Goal: Task Accomplishment & Management: Manage account settings

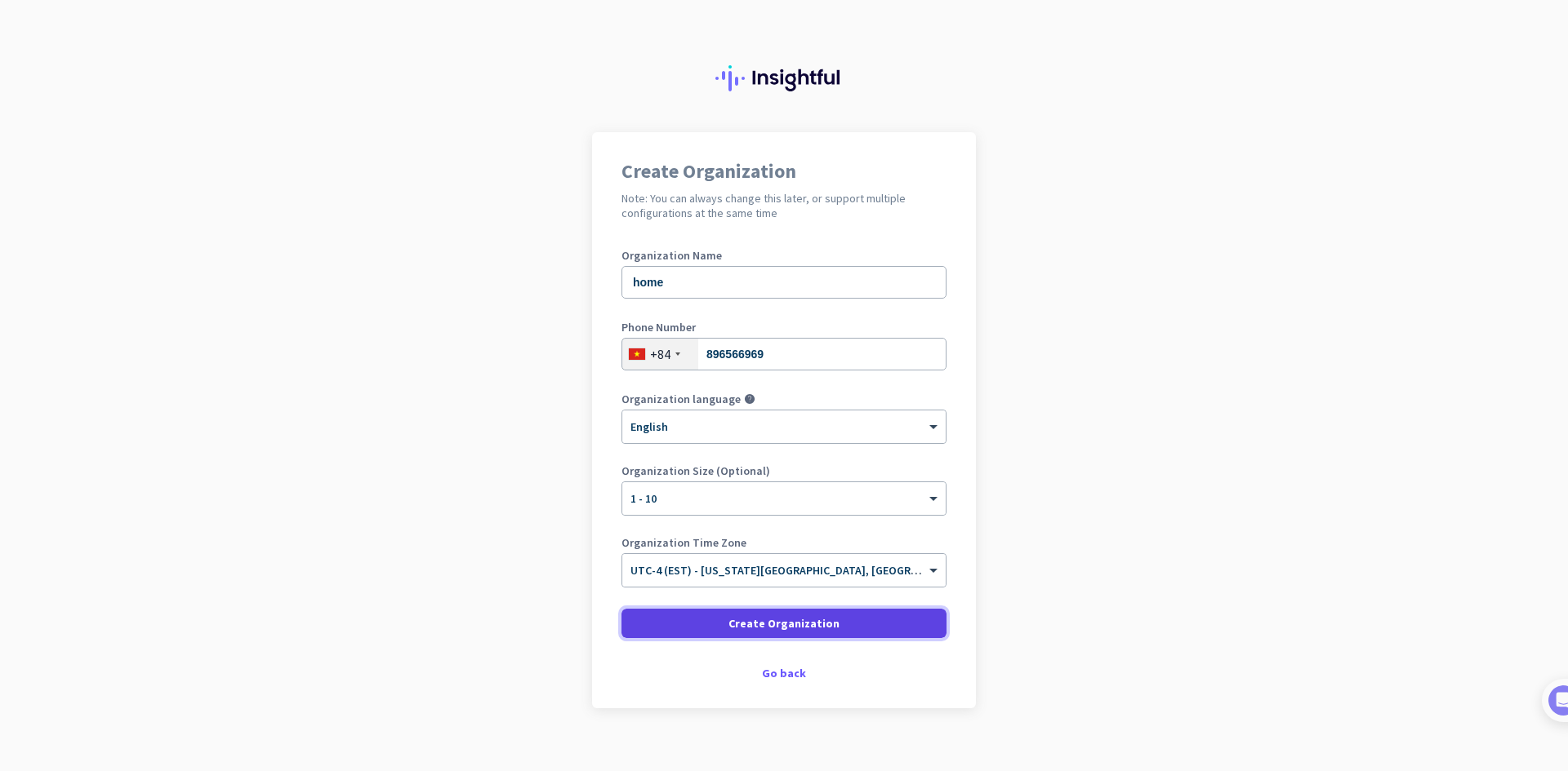
click at [781, 623] on span "Create Organization" at bounding box center [784, 624] width 111 height 16
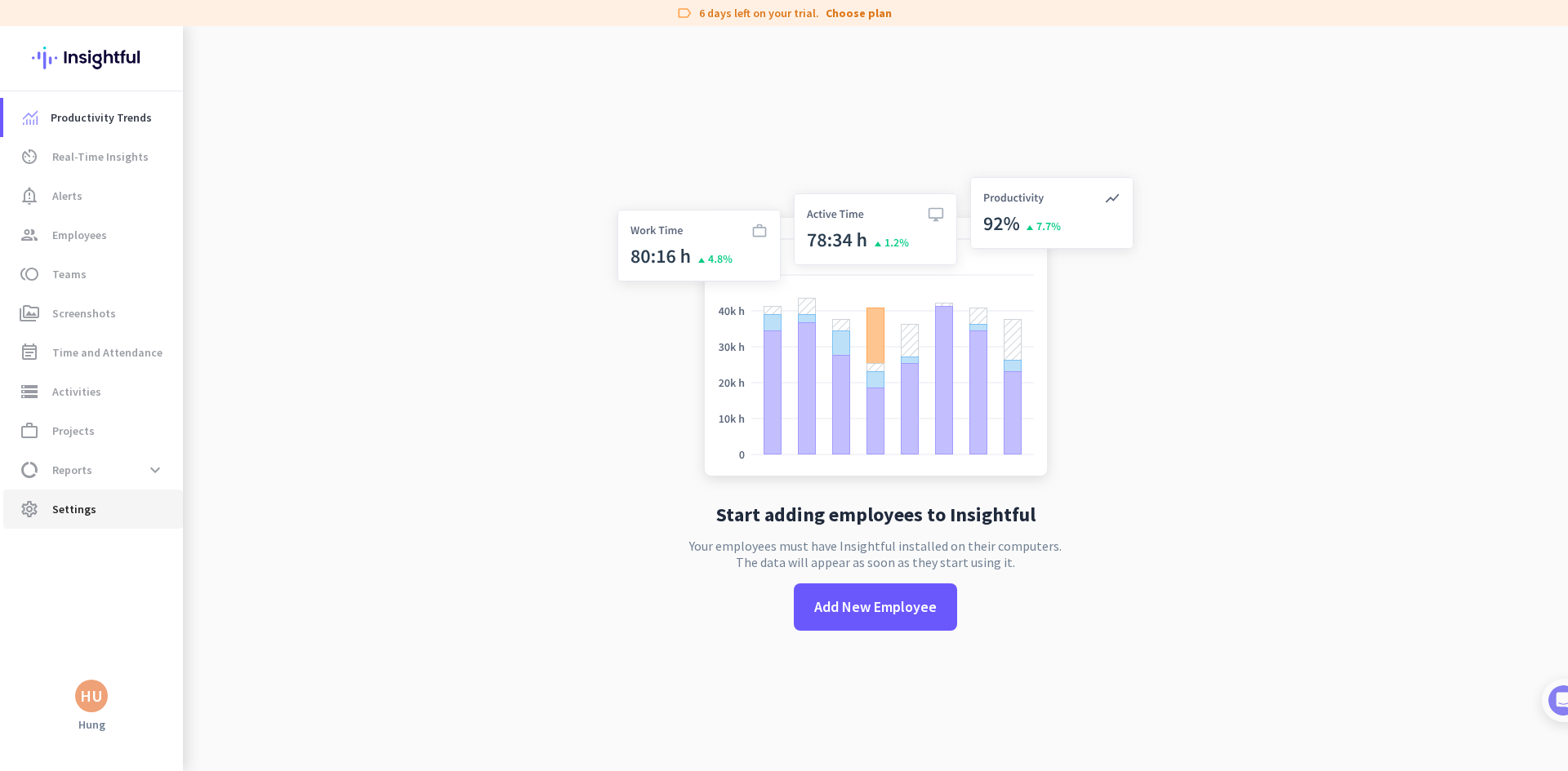
click at [77, 512] on span "Settings" at bounding box center [74, 510] width 44 height 20
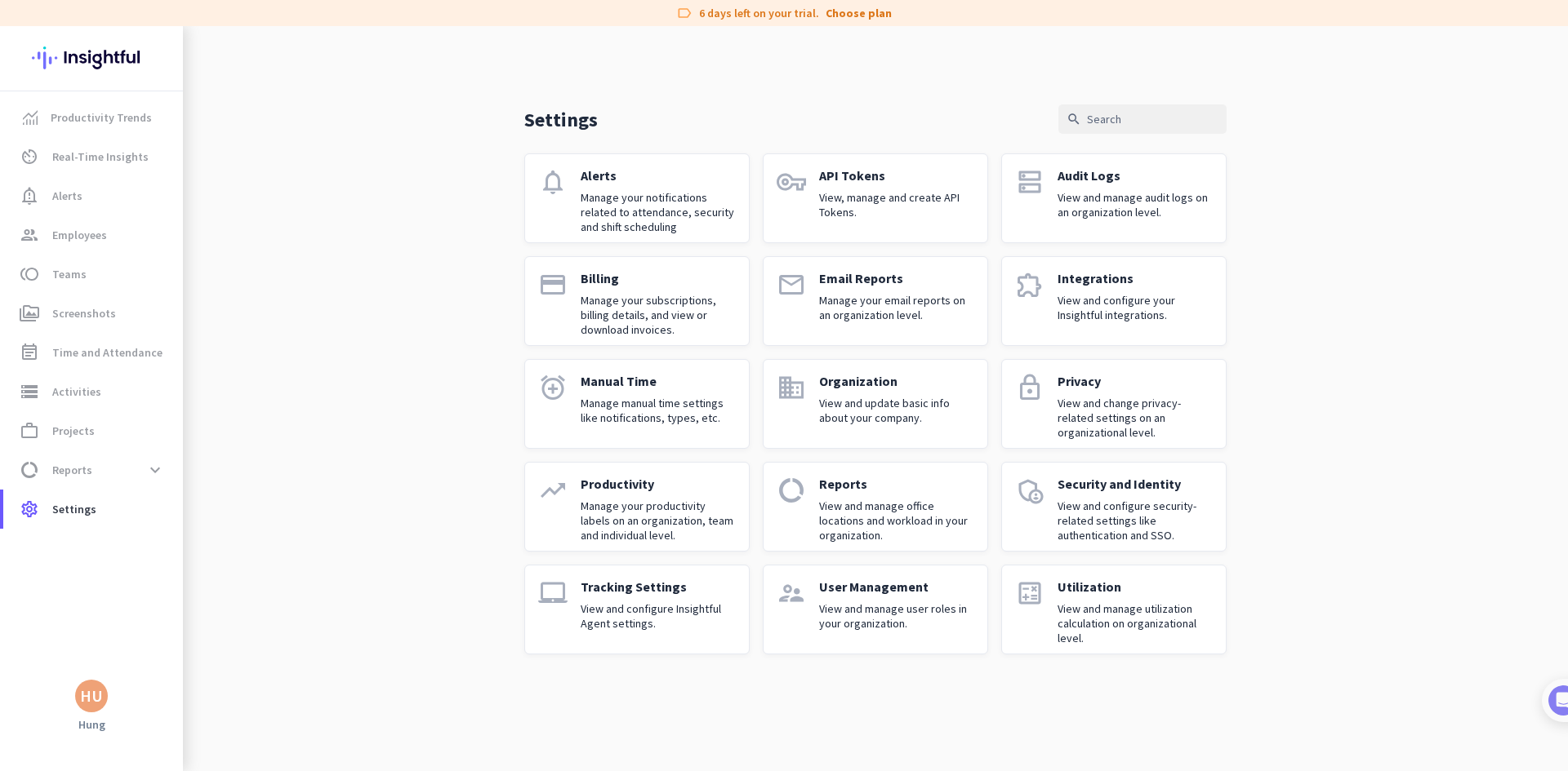
click at [836, 601] on div "User Management View and manage user roles in your organization." at bounding box center [897, 610] width 155 height 62
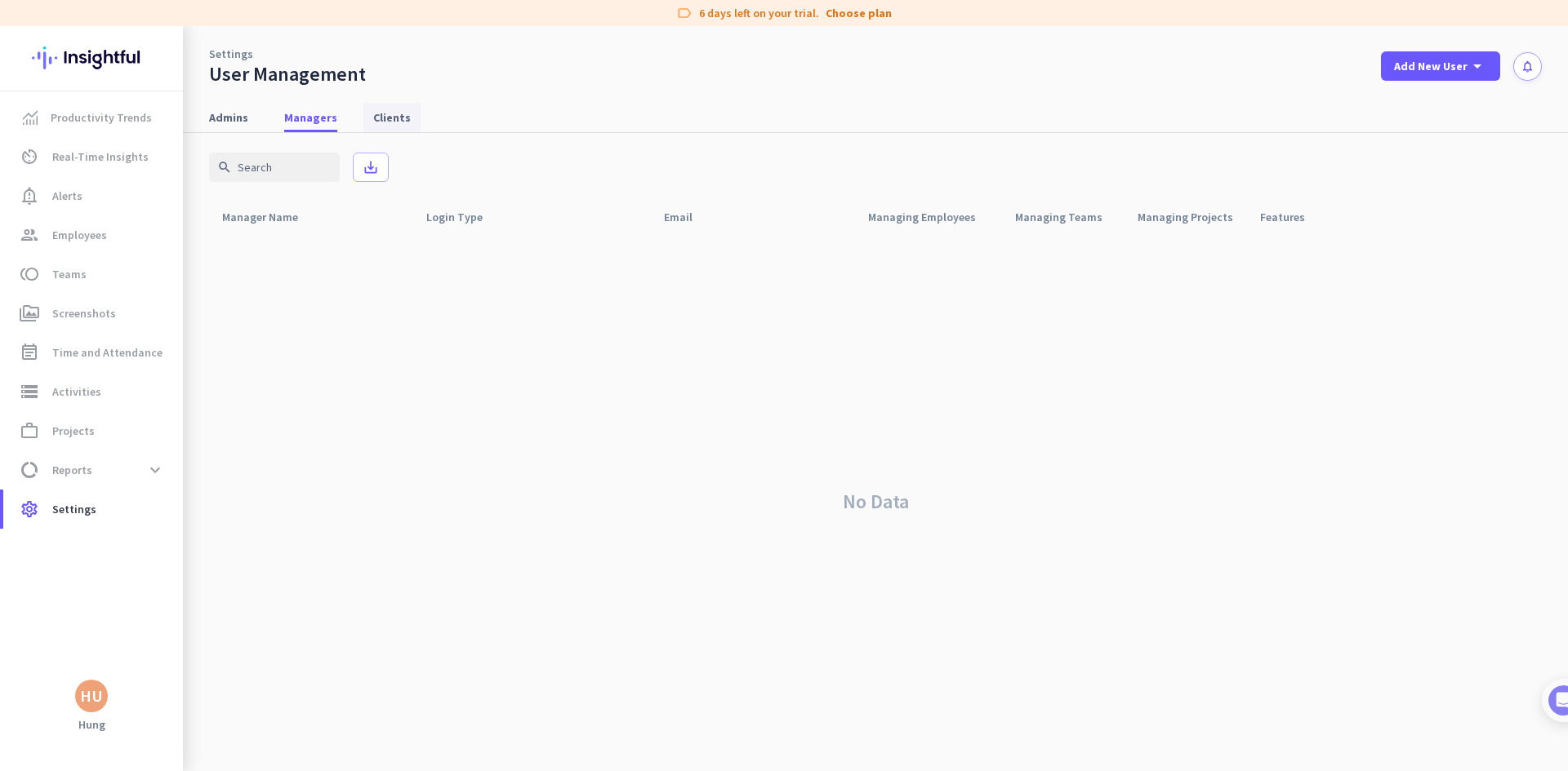
click at [373, 113] on span "Clients" at bounding box center [392, 118] width 38 height 16
click at [1453, 68] on span "Add New User" at bounding box center [1430, 66] width 73 height 16
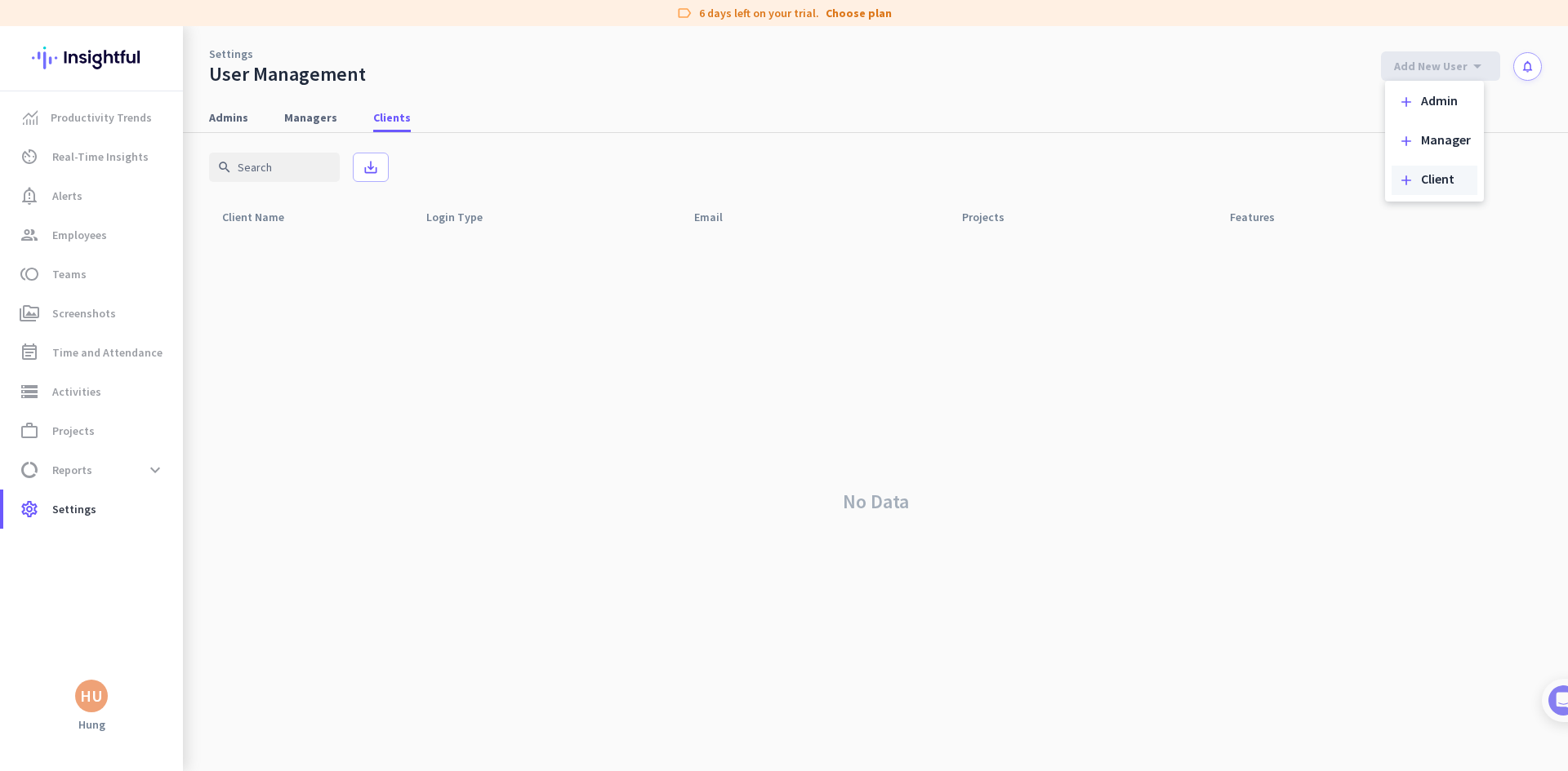
click at [1449, 173] on div "Client" at bounding box center [1439, 180] width 34 height 16
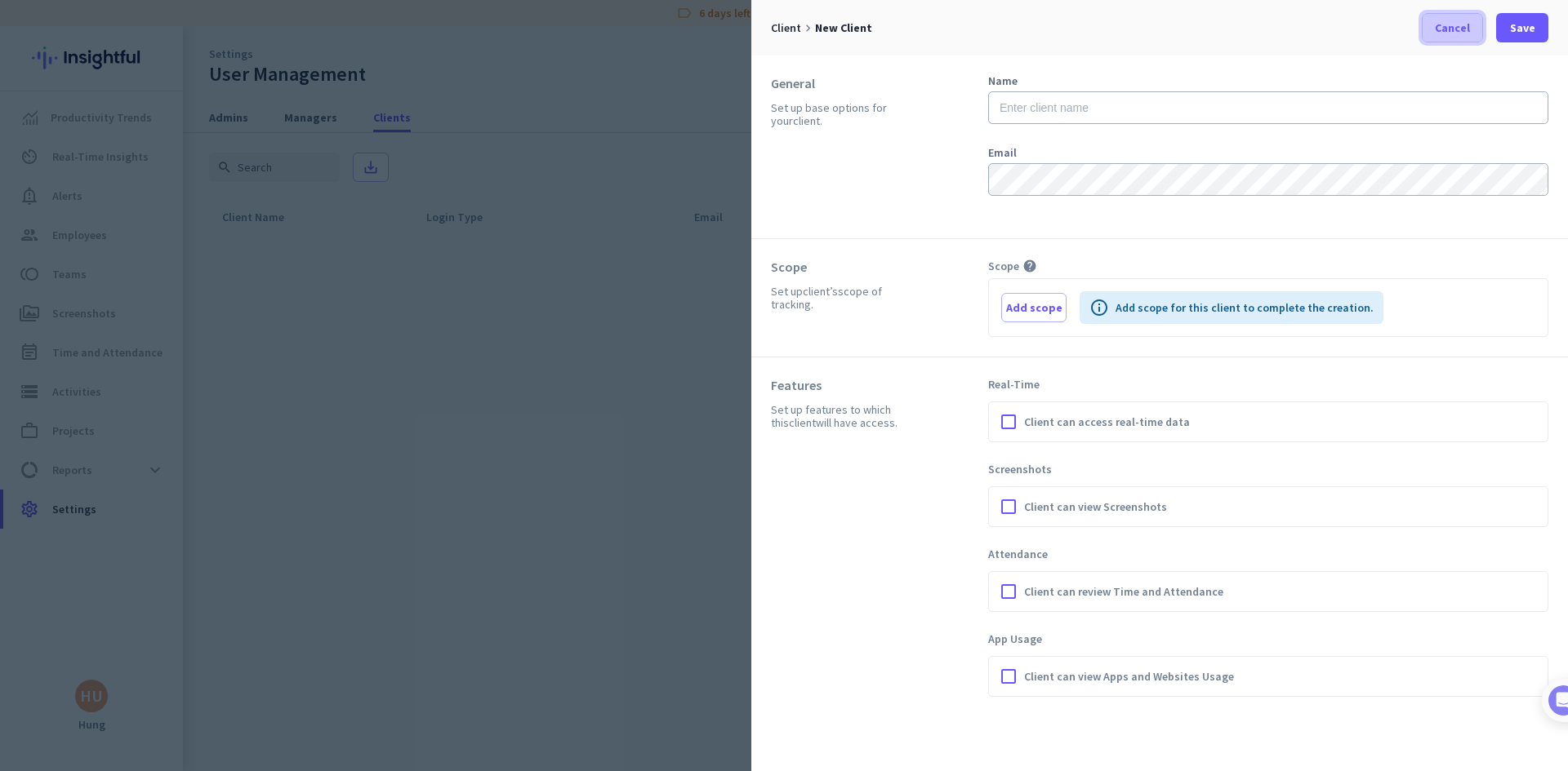
click at [1442, 38] on span at bounding box center [1452, 28] width 60 height 39
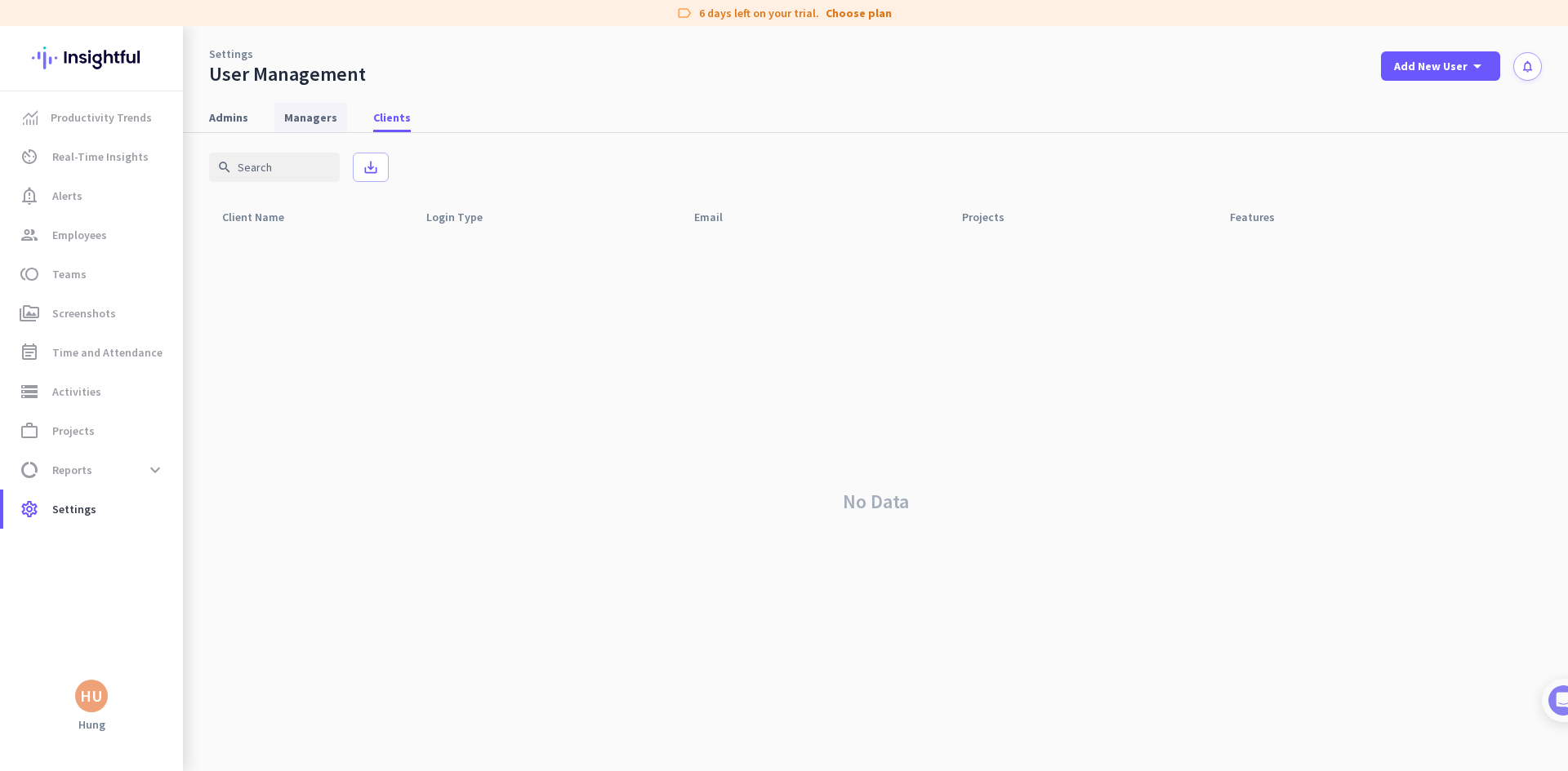
click at [306, 120] on span "Managers" at bounding box center [310, 118] width 53 height 16
click at [224, 122] on span "Admins" at bounding box center [229, 118] width 39 height 16
click at [81, 276] on span "Teams" at bounding box center [70, 274] width 34 height 20
click at [88, 236] on span "Employees" at bounding box center [79, 235] width 54 height 20
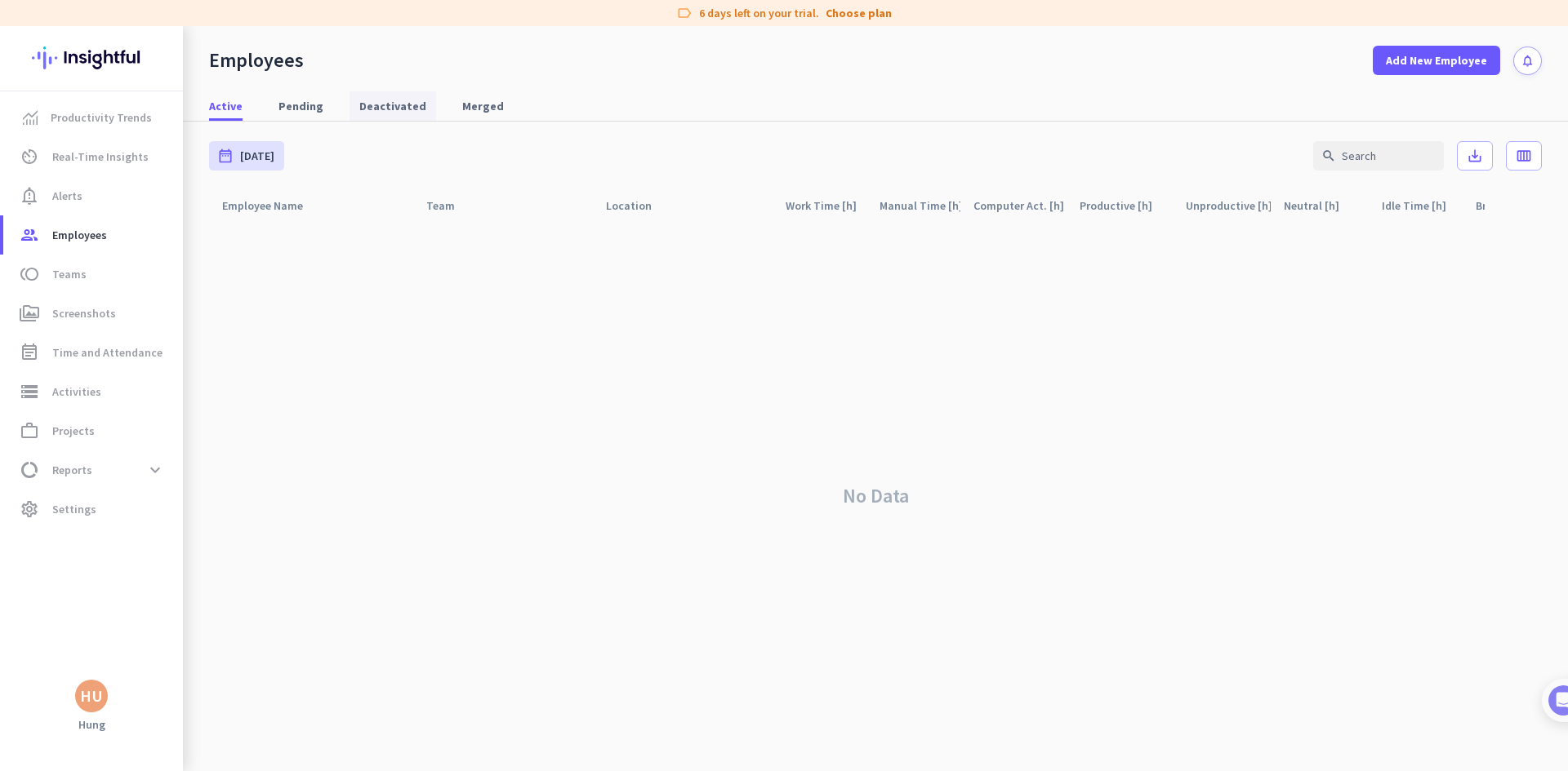
click at [389, 101] on span "Deactivated" at bounding box center [392, 106] width 67 height 16
click at [463, 101] on span "Merged" at bounding box center [483, 106] width 42 height 16
click at [297, 112] on span "Pending" at bounding box center [301, 106] width 45 height 16
click at [88, 506] on span "Settings" at bounding box center [74, 510] width 44 height 20
